Goal: Check status: Check status

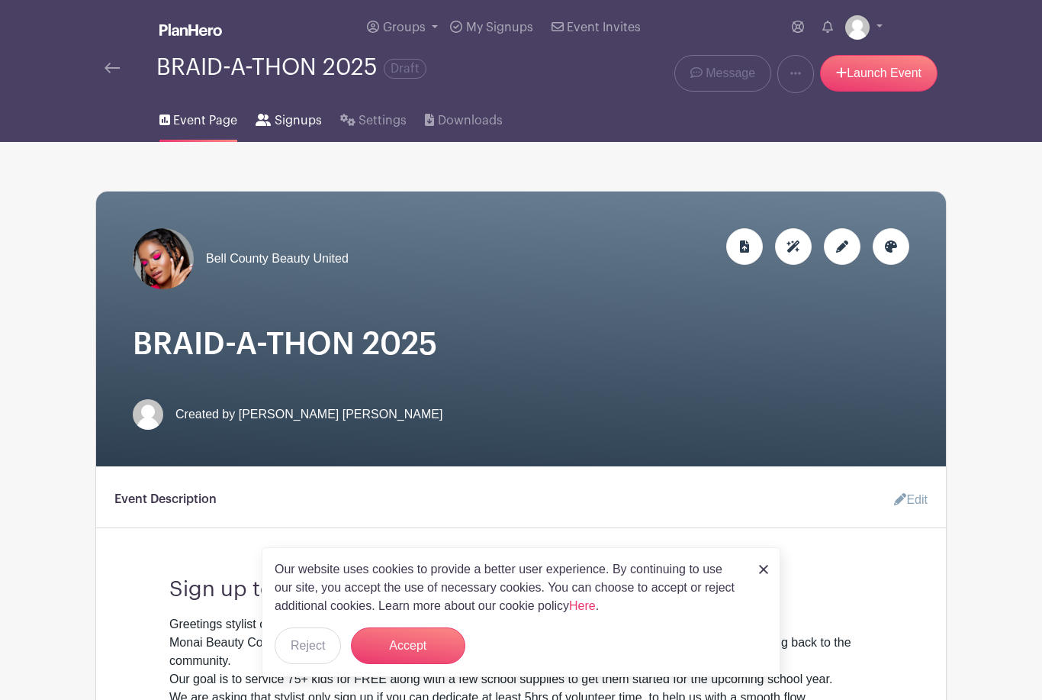
click at [282, 128] on span "Signups" at bounding box center [298, 120] width 47 height 18
click at [612, 25] on span "Event Invites" at bounding box center [604, 27] width 74 height 12
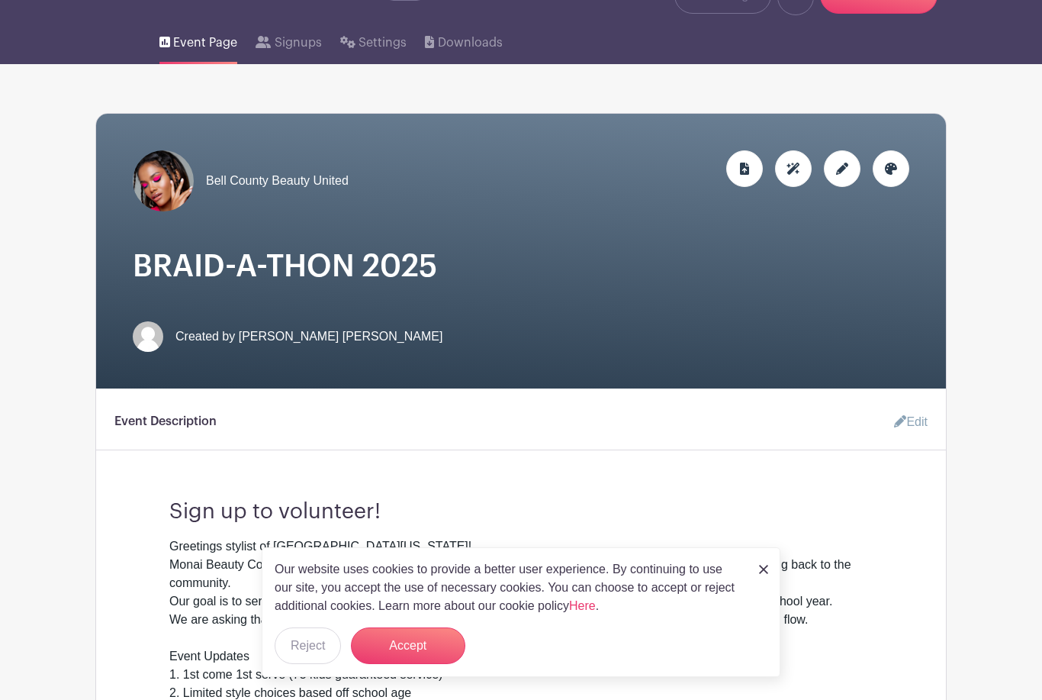
scroll to position [86, 0]
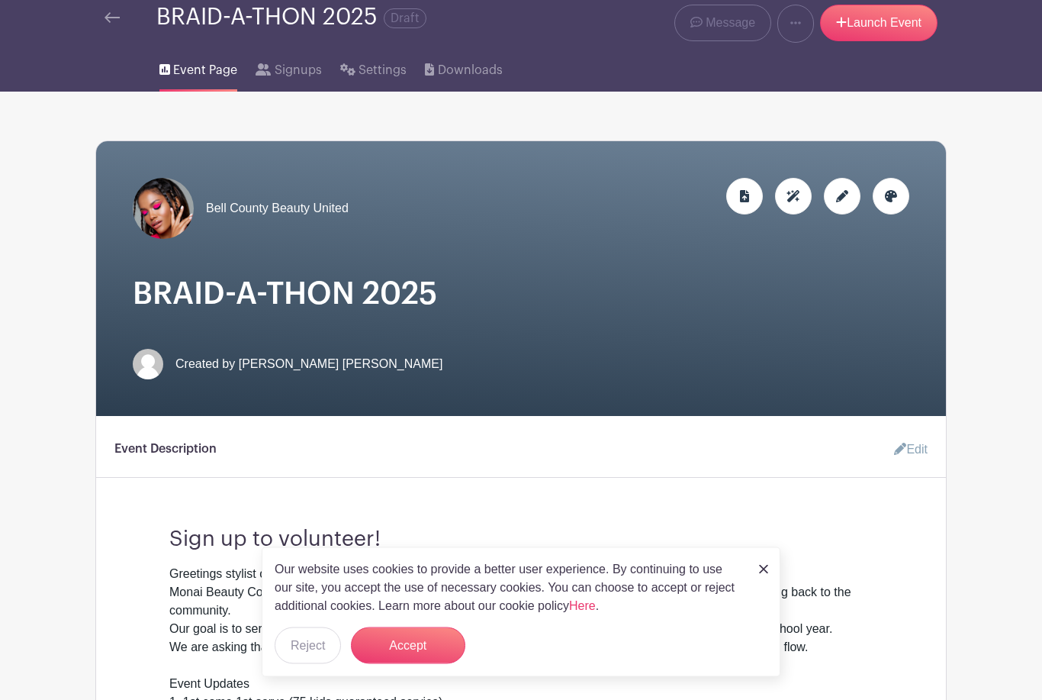
click at [106, 24] on img at bounding box center [112, 18] width 15 height 11
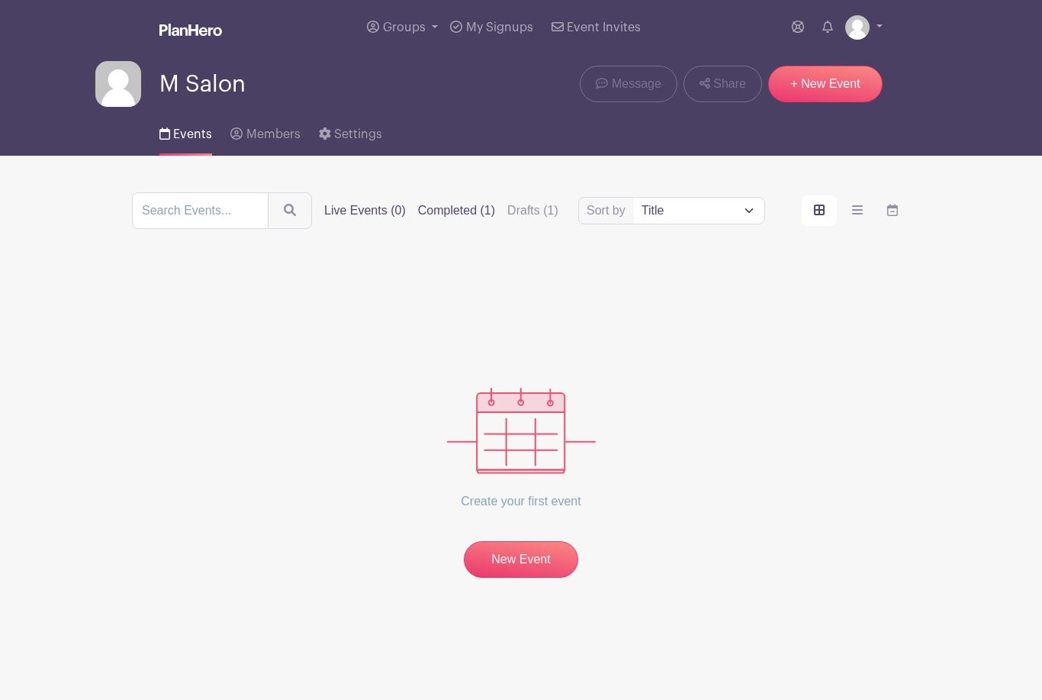
click at [434, 214] on label "Completed (1)" at bounding box center [456, 210] width 77 height 18
click at [0, 0] on input "Completed (1)" at bounding box center [0, 0] width 0 height 0
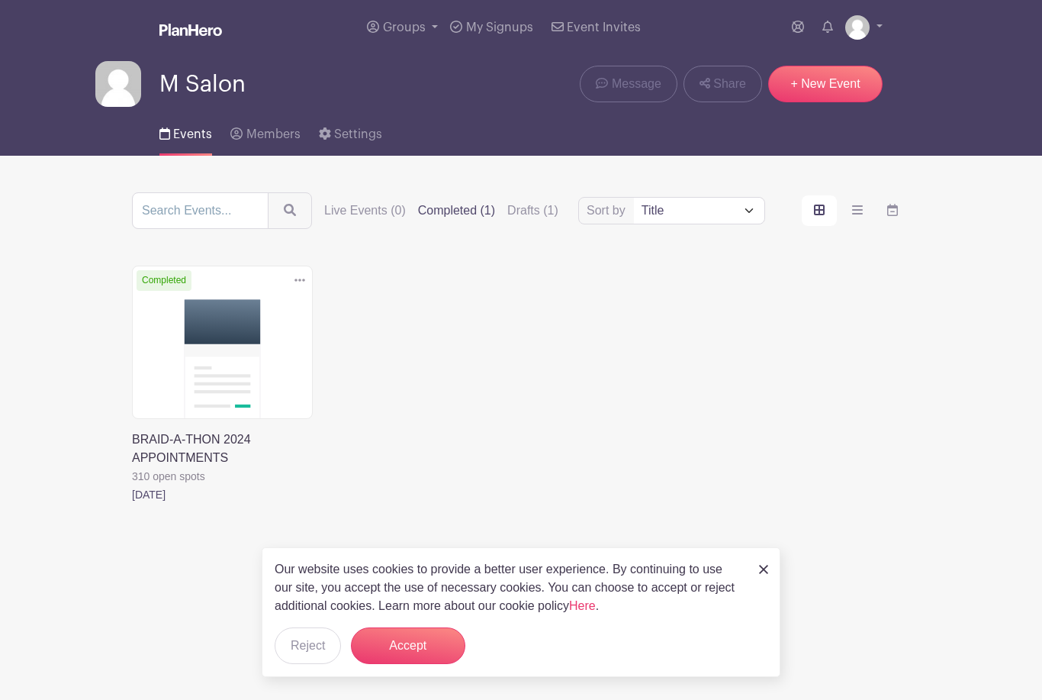
click at [132, 504] on link at bounding box center [132, 504] width 0 height 0
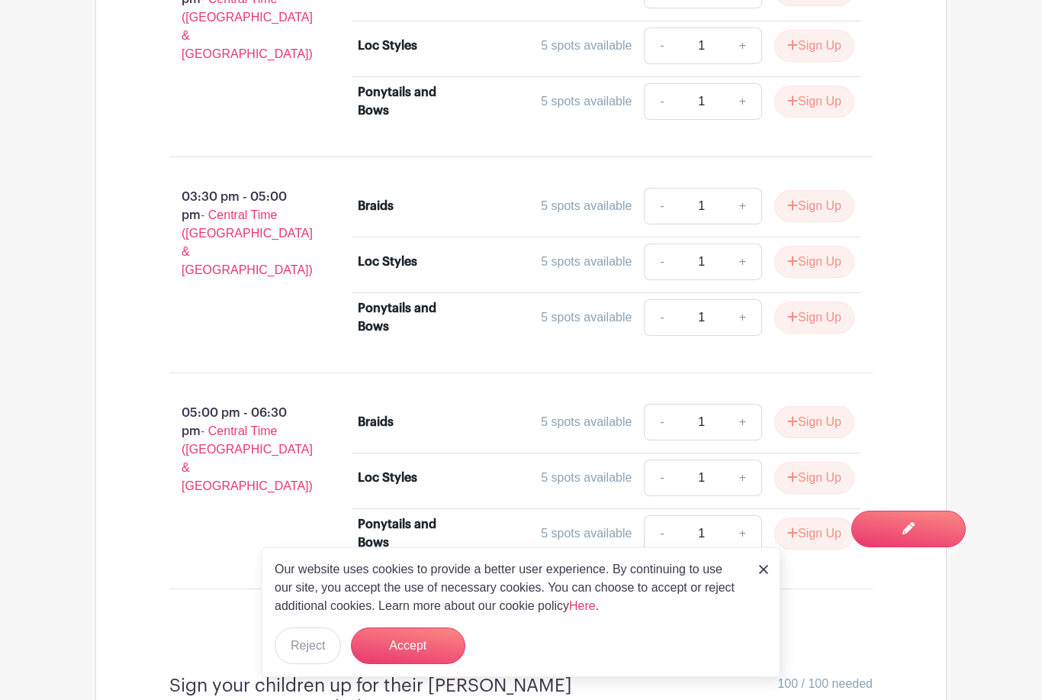
scroll to position [2160, 0]
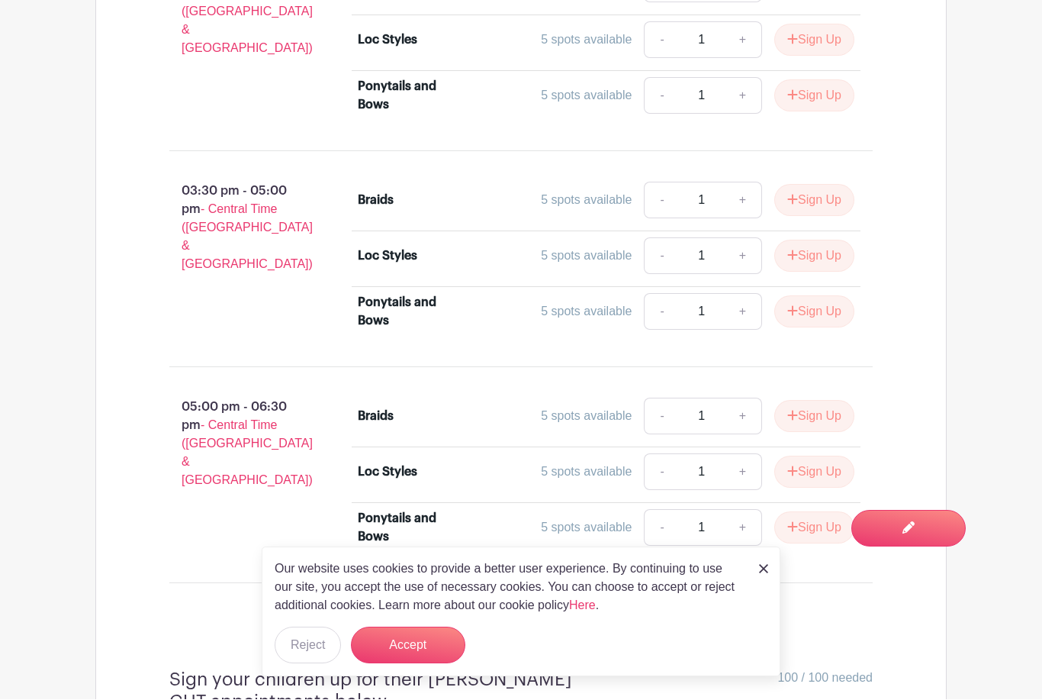
click at [372, 107] on div "Ponytails and Bows" at bounding box center [411, 96] width 106 height 37
